Goal: Transaction & Acquisition: Purchase product/service

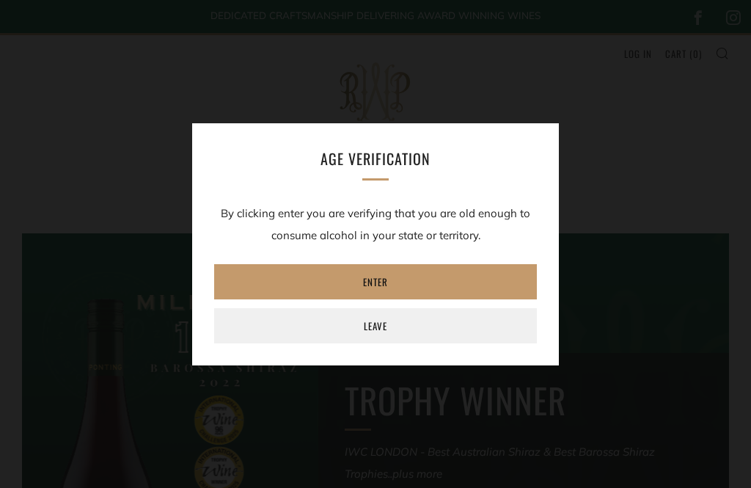
click at [408, 284] on link "Enter" at bounding box center [375, 281] width 323 height 35
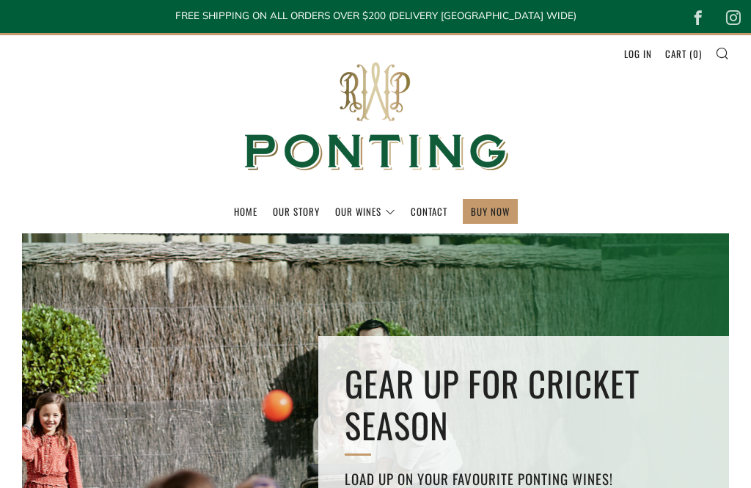
click at [495, 212] on link "BUY NOW" at bounding box center [490, 210] width 39 height 23
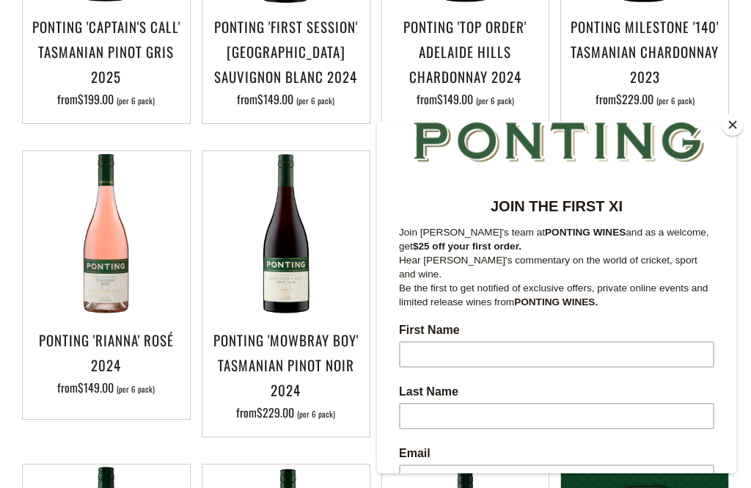
scroll to position [106, 0]
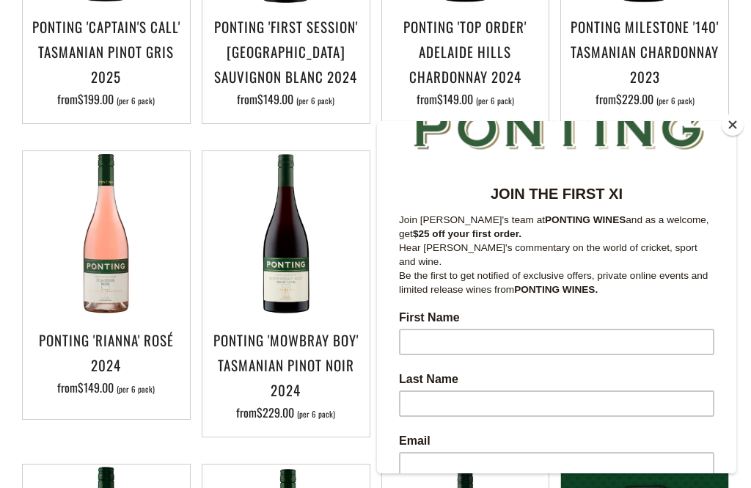
click at [436, 336] on input "First Name" at bounding box center [556, 341] width 315 height 26
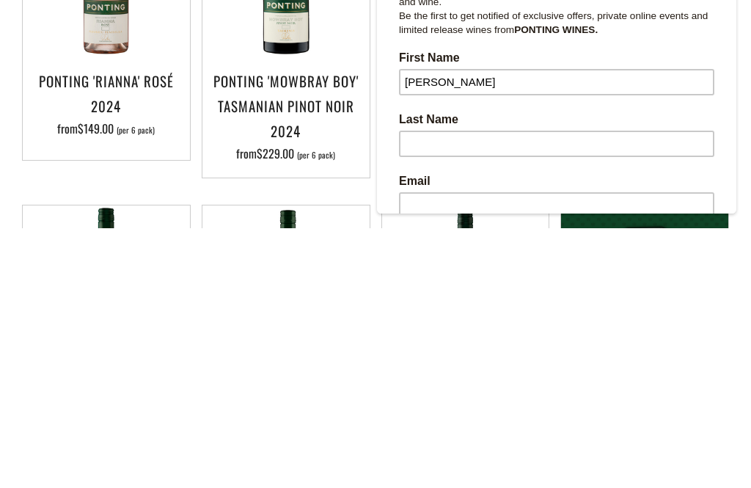
type input "Sharon"
click at [432, 141] on input "Last Name" at bounding box center [556, 144] width 315 height 26
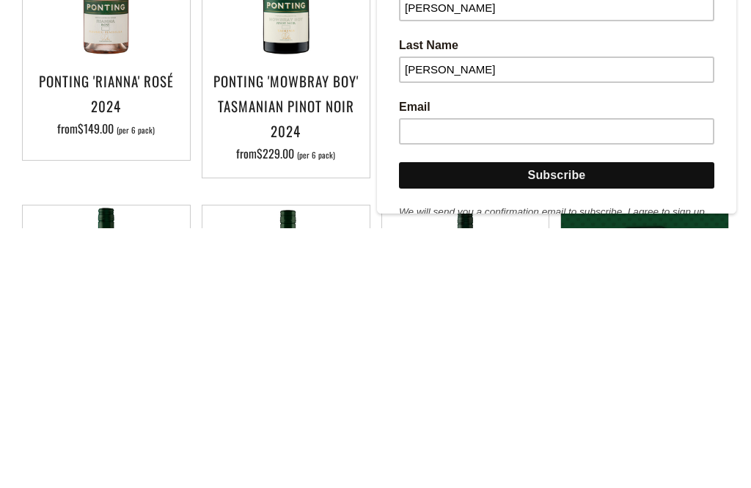
scroll to position [184, 0]
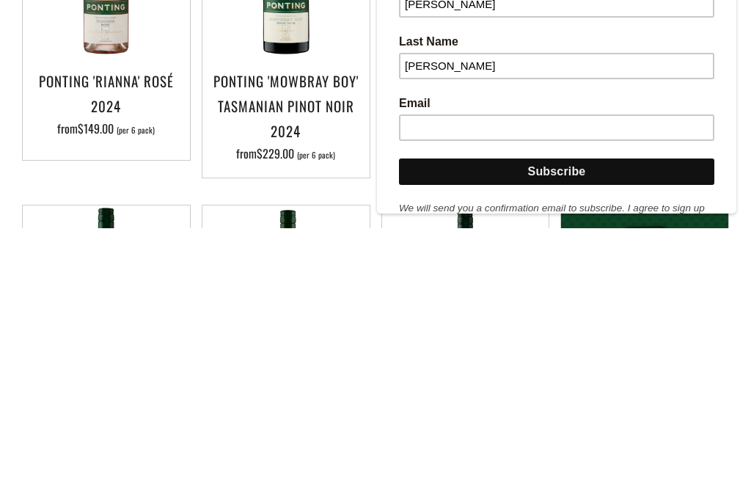
type input "Hughes"
click at [425, 117] on input "Email" at bounding box center [556, 127] width 315 height 26
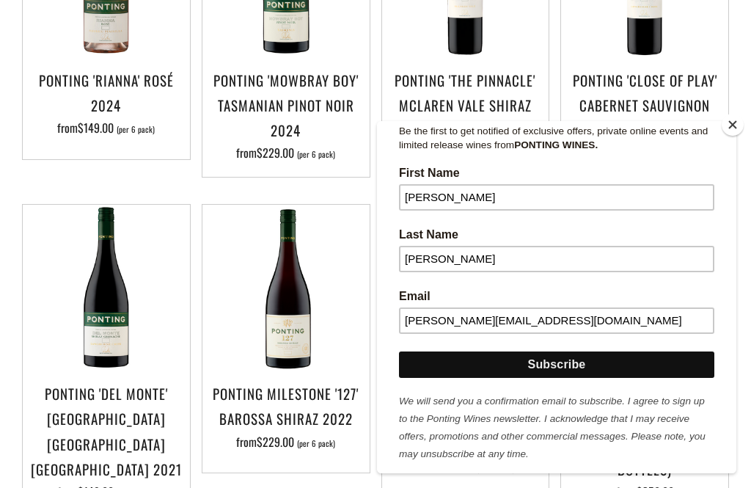
scroll to position [251, 0]
type input "sharon.hughes1@yahoo.com.au"
click at [568, 357] on input "Subscribe" at bounding box center [556, 364] width 315 height 26
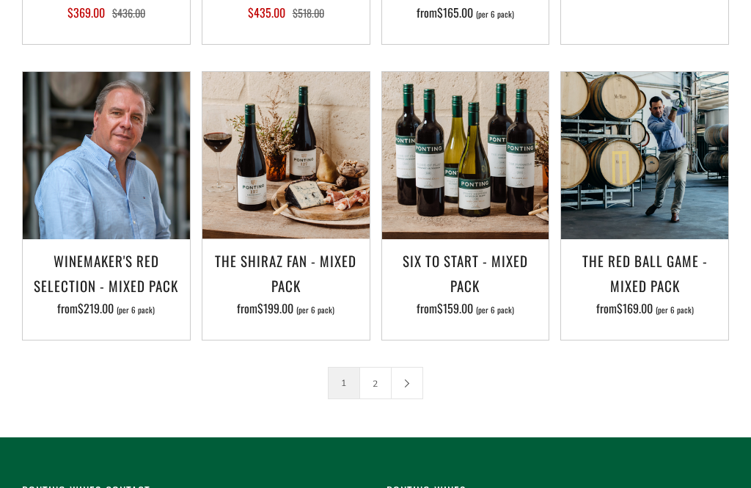
scroll to position [1938, 0]
click at [408, 386] on link at bounding box center [407, 382] width 31 height 31
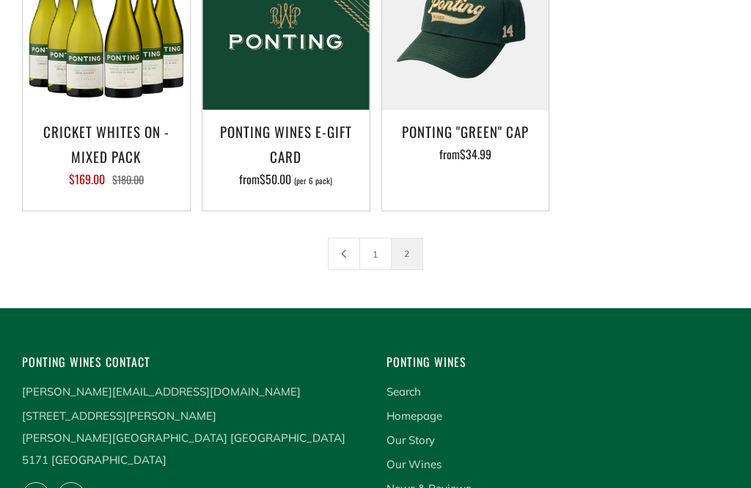
scroll to position [416, 0]
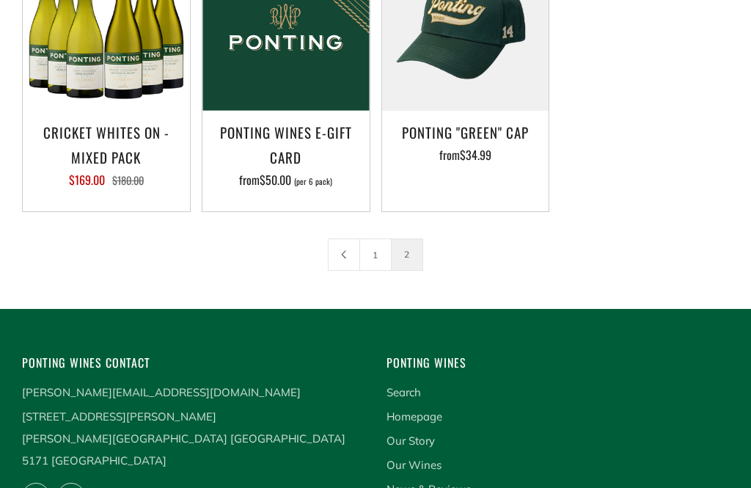
click at [340, 258] on link at bounding box center [343, 255] width 31 height 31
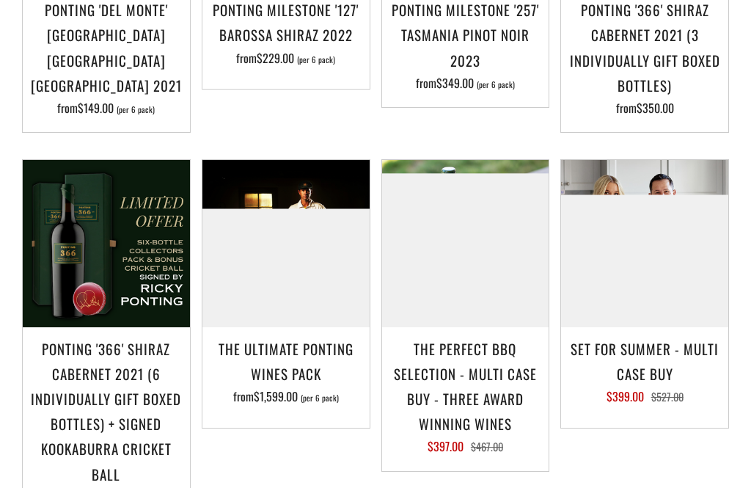
scroll to position [1166, 0]
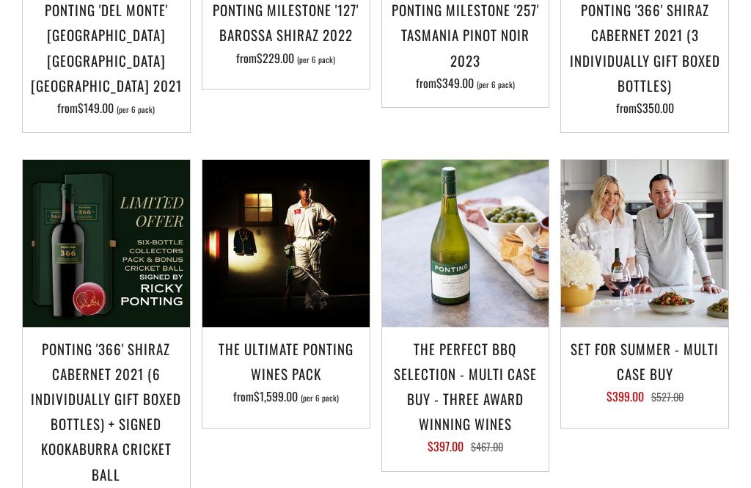
click at [281, 361] on h3 "The Ultimate Ponting Wines Pack" at bounding box center [286, 361] width 152 height 50
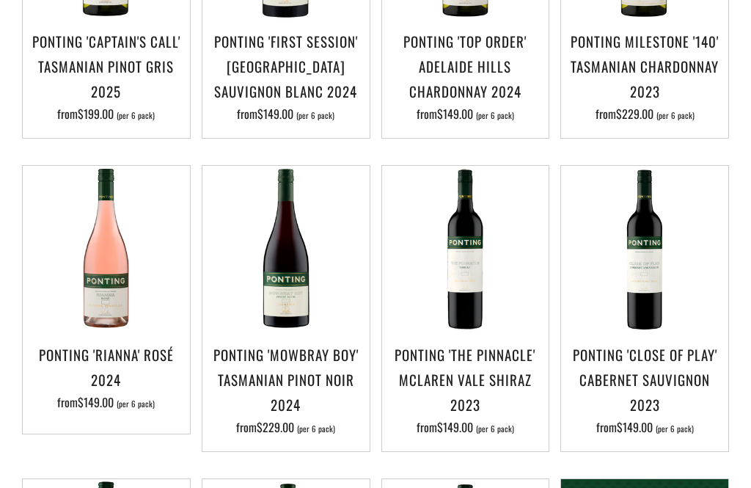
scroll to position [508, 0]
click at [110, 359] on h3 "Ponting 'Rianna' Rosé 2024" at bounding box center [106, 367] width 152 height 50
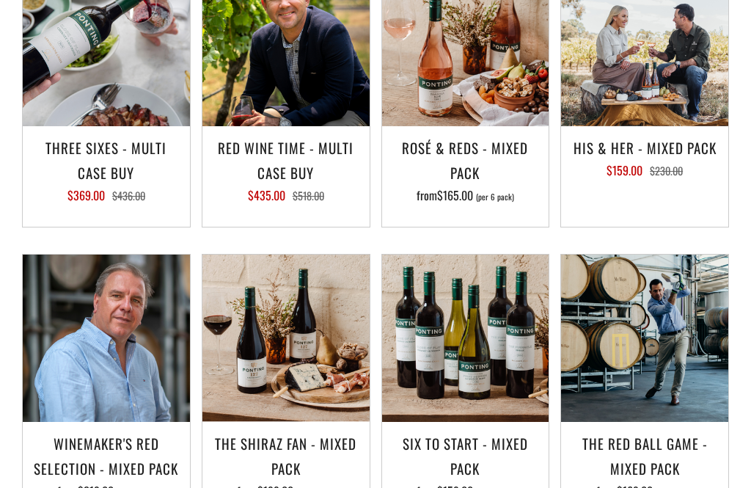
scroll to position [1743, 0]
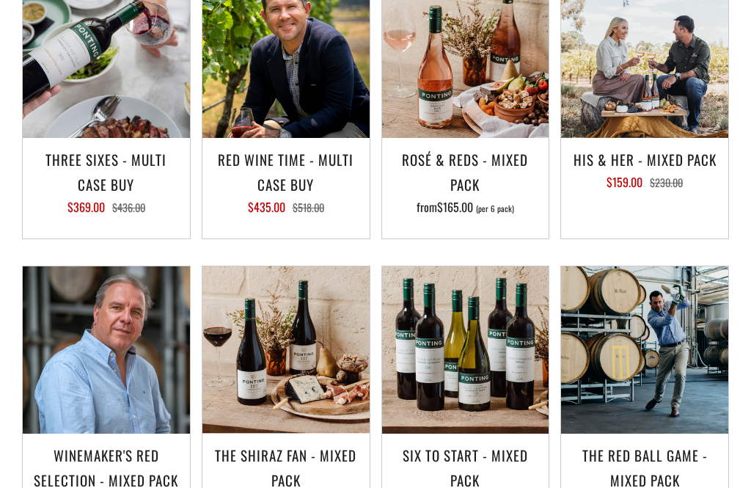
click at [636, 166] on h3 "His & Her - Mixed Pack" at bounding box center [644, 159] width 152 height 25
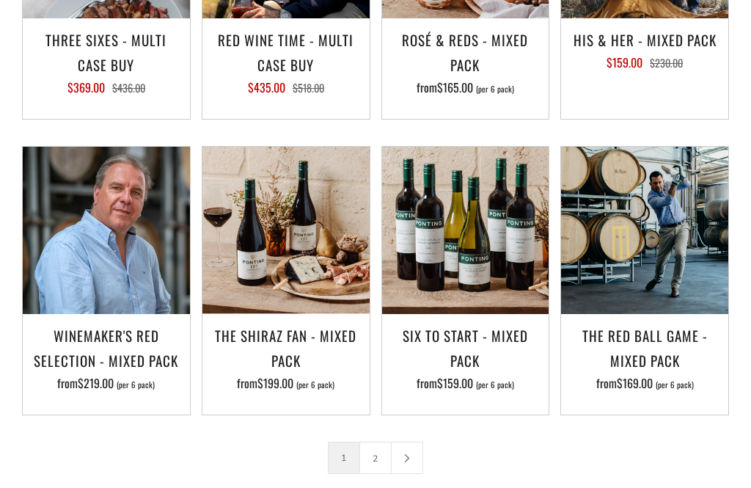
scroll to position [1863, 0]
